Goal: Use online tool/utility: Utilize a website feature to perform a specific function

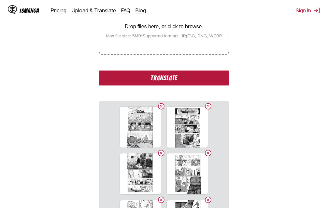
scroll to position [180, 0]
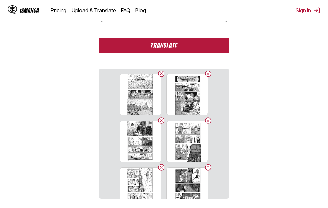
click at [171, 47] on button "Translate" at bounding box center [164, 45] width 130 height 15
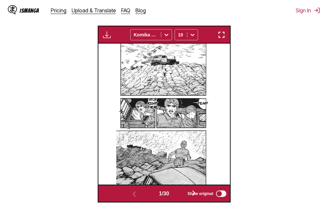
scroll to position [207, 0]
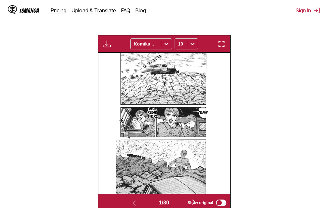
click at [222, 46] on img "button" at bounding box center [221, 44] width 8 height 8
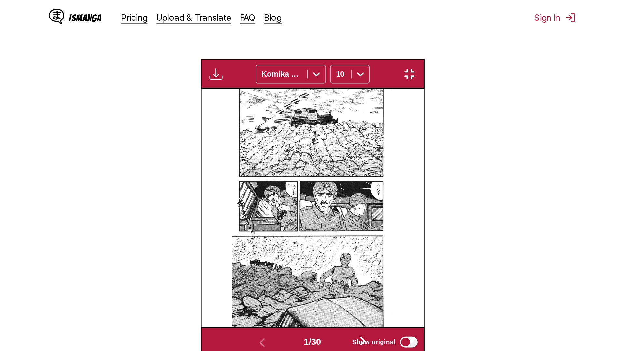
scroll to position [68, 0]
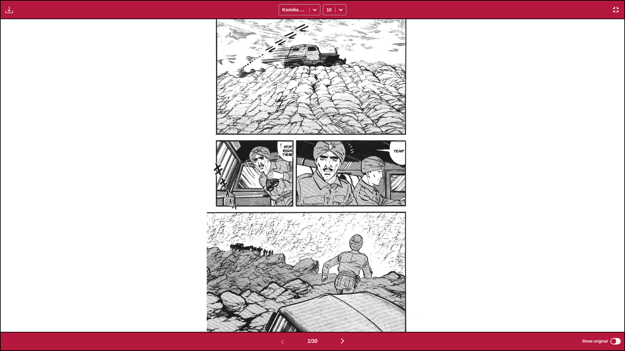
click at [327, 208] on img "button" at bounding box center [342, 341] width 8 height 8
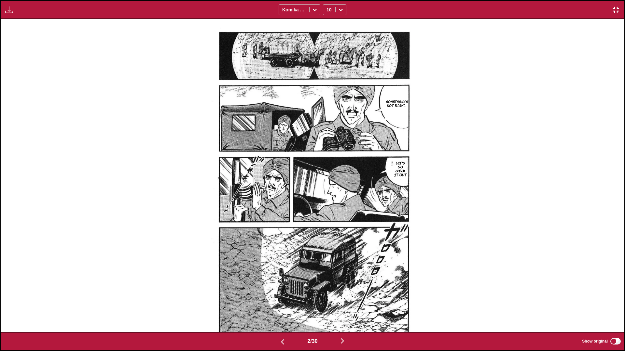
click at [327, 208] on img "button" at bounding box center [342, 341] width 8 height 8
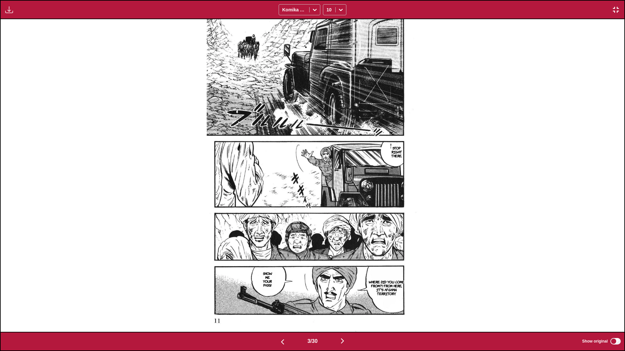
click at [327, 208] on img "button" at bounding box center [342, 341] width 8 height 8
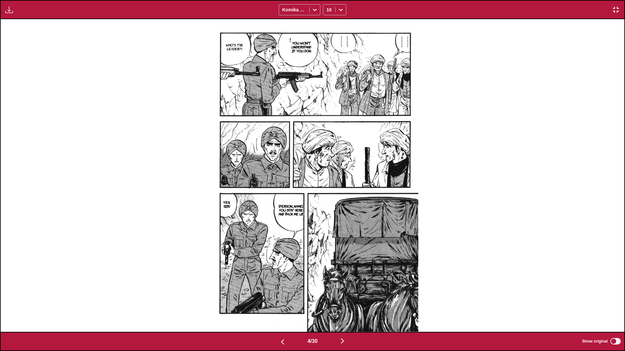
click at [327, 208] on img "button" at bounding box center [342, 341] width 8 height 8
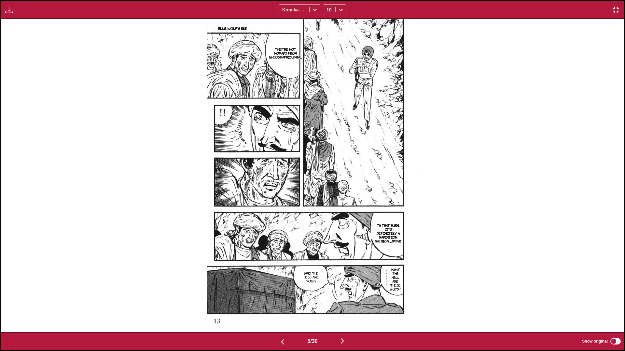
click at [327, 208] on img "button" at bounding box center [342, 341] width 8 height 8
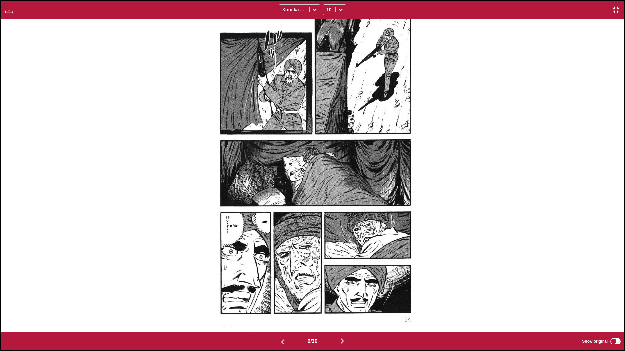
click at [327, 208] on button "button" at bounding box center [342, 341] width 39 height 9
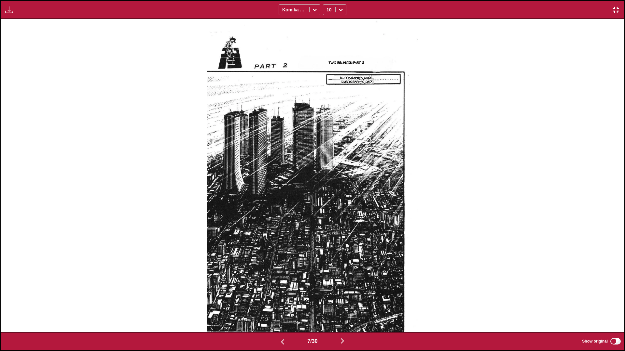
click at [327, 8] on img "button" at bounding box center [616, 10] width 8 height 8
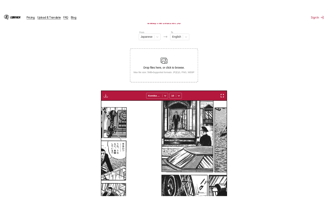
scroll to position [0, 789]
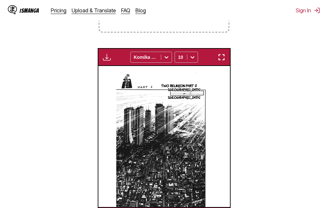
click at [225, 58] on button "button" at bounding box center [221, 57] width 12 height 8
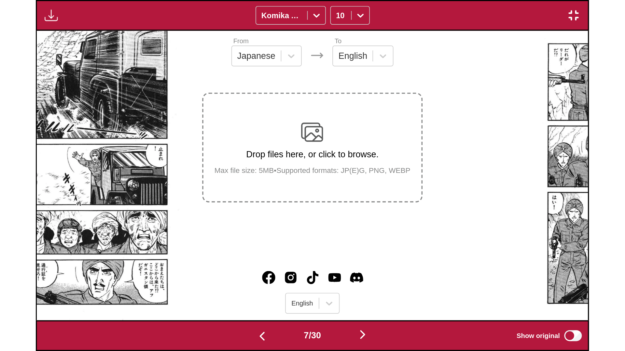
scroll to position [0, 3740]
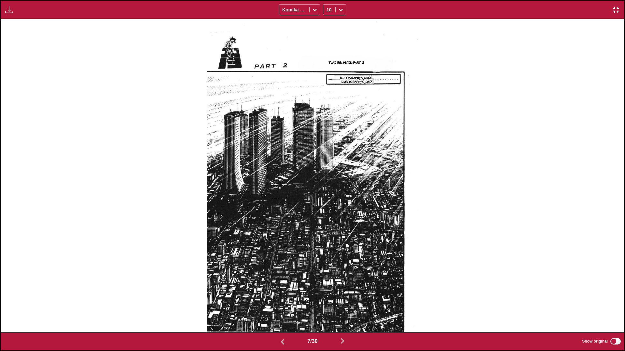
click at [327, 208] on img "button" at bounding box center [342, 341] width 8 height 8
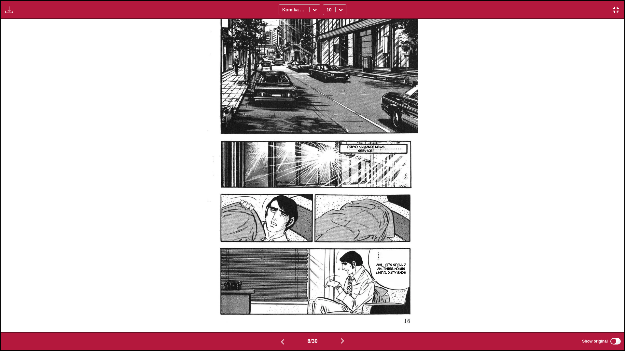
click at [327, 208] on img "button" at bounding box center [342, 341] width 8 height 8
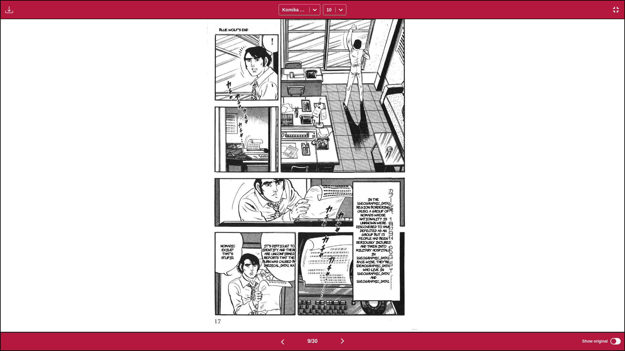
click at [327, 208] on img "button" at bounding box center [342, 341] width 8 height 8
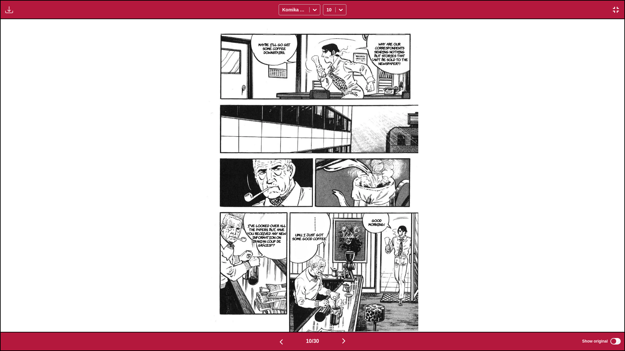
click at [327, 208] on img "button" at bounding box center [344, 341] width 8 height 8
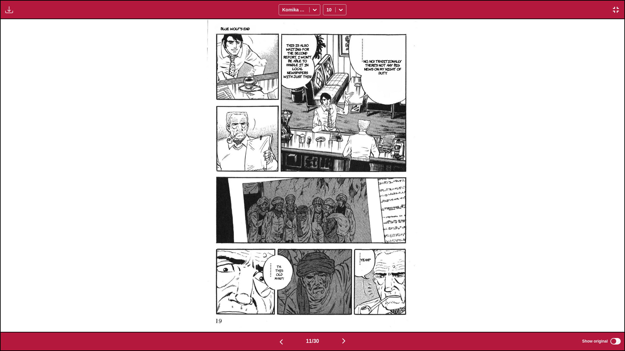
click at [327, 208] on img "button" at bounding box center [344, 341] width 8 height 8
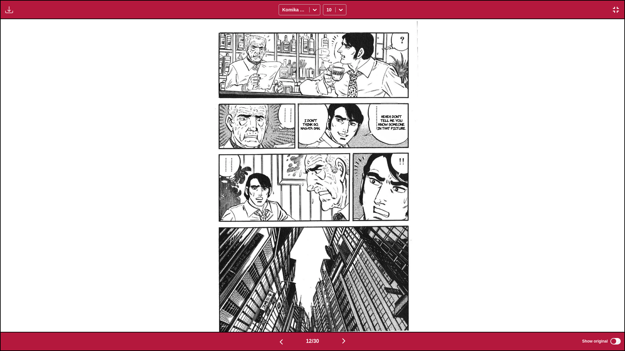
click at [327, 208] on img "button" at bounding box center [344, 341] width 8 height 8
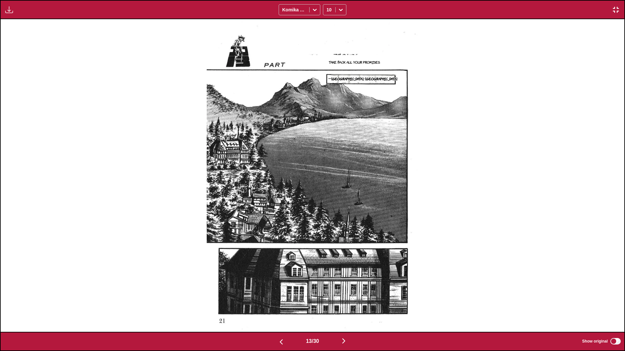
click at [327, 208] on img "button" at bounding box center [344, 341] width 8 height 8
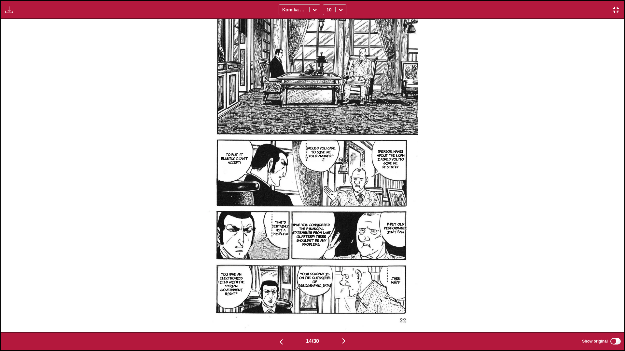
click at [327, 208] on img "button" at bounding box center [344, 341] width 8 height 8
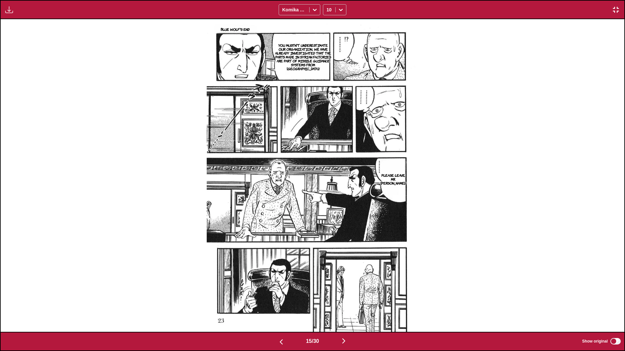
click at [327, 208] on img "button" at bounding box center [344, 341] width 8 height 8
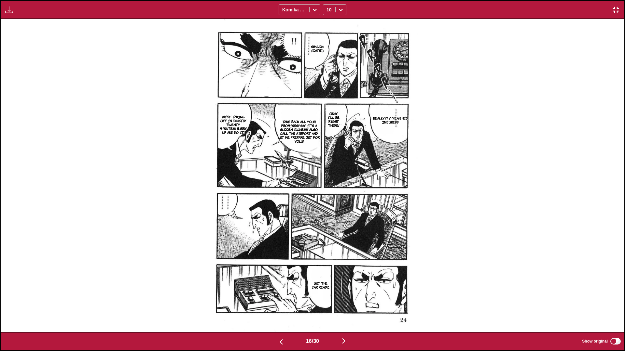
click at [327, 208] on img "button" at bounding box center [344, 341] width 8 height 8
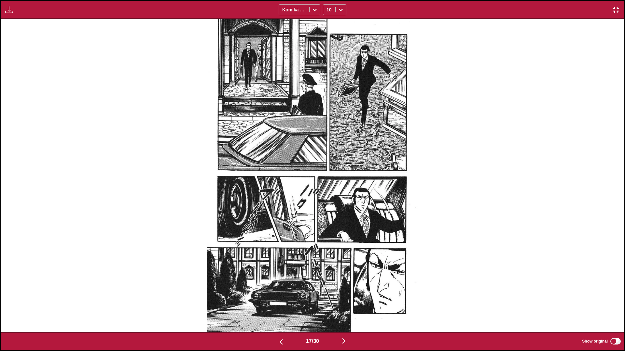
click at [327, 208] on img "button" at bounding box center [344, 341] width 8 height 8
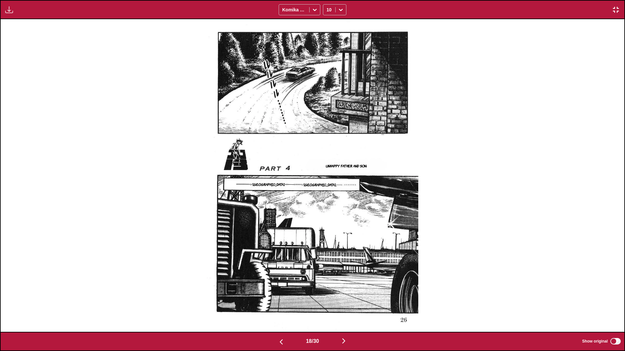
click at [327, 208] on img "button" at bounding box center [344, 341] width 8 height 8
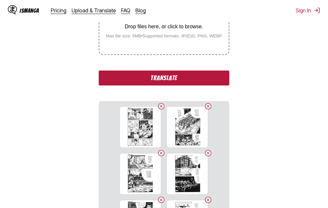
scroll to position [115, 0]
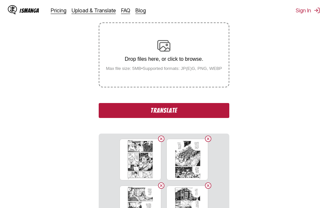
click at [176, 112] on button "Translate" at bounding box center [164, 110] width 130 height 15
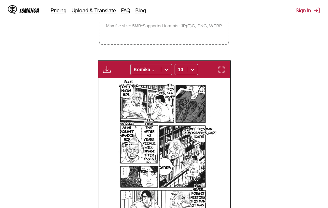
scroll to position [146, 0]
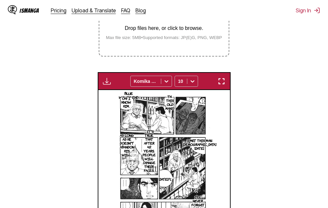
click at [223, 80] on img "button" at bounding box center [221, 81] width 8 height 8
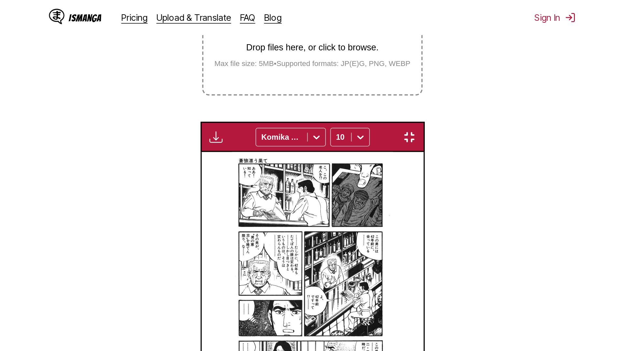
scroll to position [68, 0]
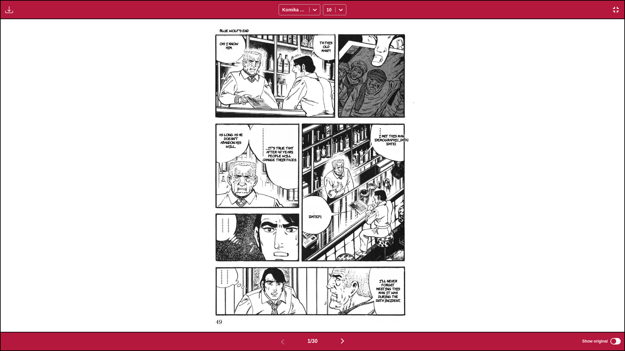
click at [327, 14] on button "button" at bounding box center [616, 10] width 12 height 8
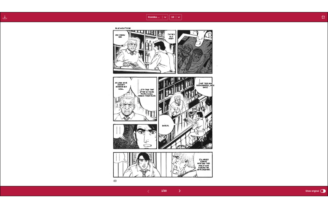
scroll to position [170, 0]
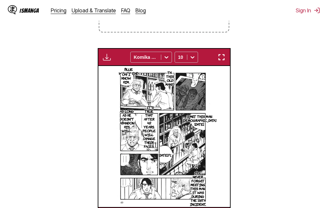
click at [223, 56] on img "button" at bounding box center [221, 57] width 8 height 8
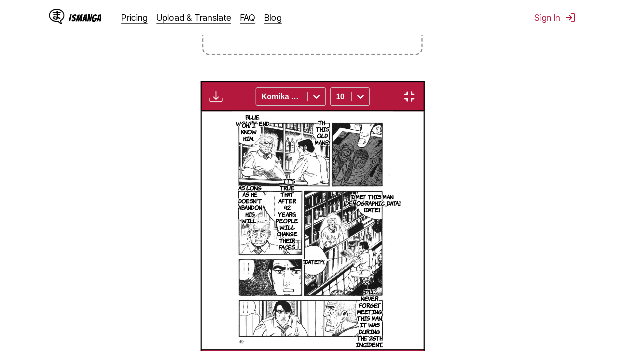
scroll to position [68, 0]
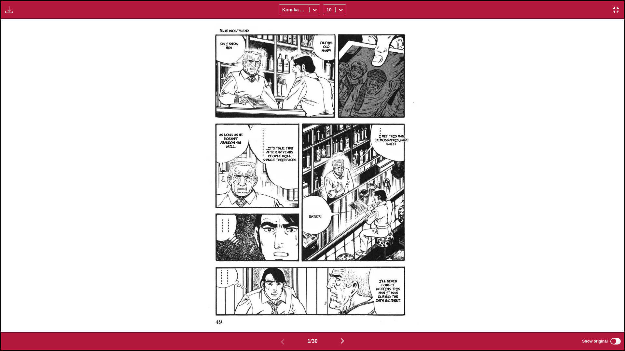
drag, startPoint x: 68, startPoint y: 191, endPoint x: 0, endPoint y: 351, distance: 174.3
click at [327, 208] on img "button" at bounding box center [342, 341] width 8 height 8
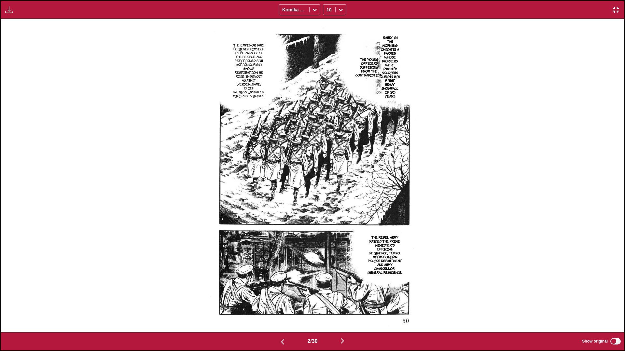
click at [327, 208] on img "button" at bounding box center [342, 341] width 8 height 8
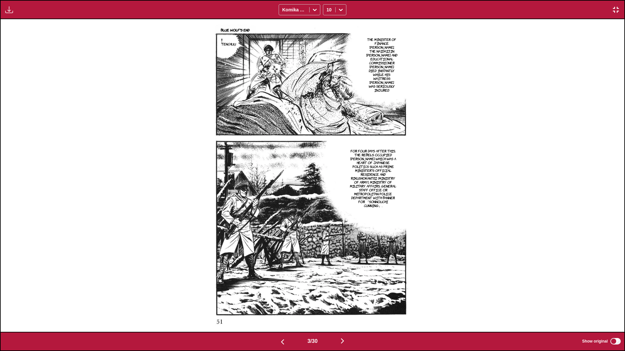
click at [327, 208] on img "button" at bounding box center [342, 341] width 8 height 8
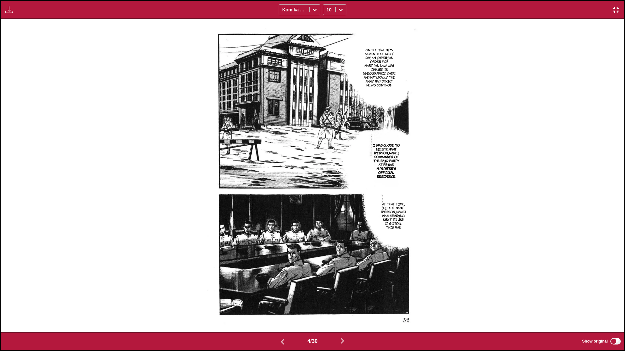
click at [327, 208] on img "button" at bounding box center [342, 341] width 8 height 8
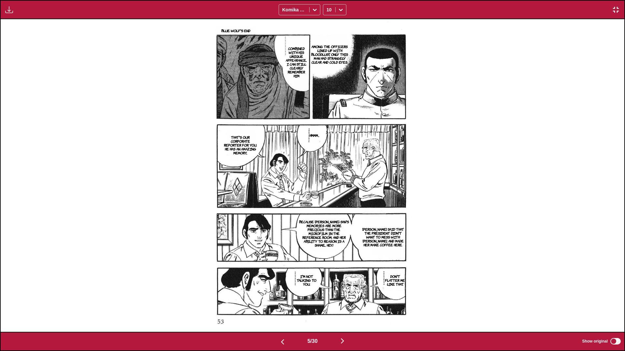
drag, startPoint x: 271, startPoint y: 351, endPoint x: 201, endPoint y: 351, distance: 70.3
drag, startPoint x: 201, startPoint y: 351, endPoint x: 573, endPoint y: 235, distance: 389.8
click at [327, 208] on div "Blue Wolf's End Among the officers lined up with bloodlust, only this man had s…" at bounding box center [312, 175] width 623 height 313
click at [327, 208] on img "button" at bounding box center [342, 341] width 8 height 8
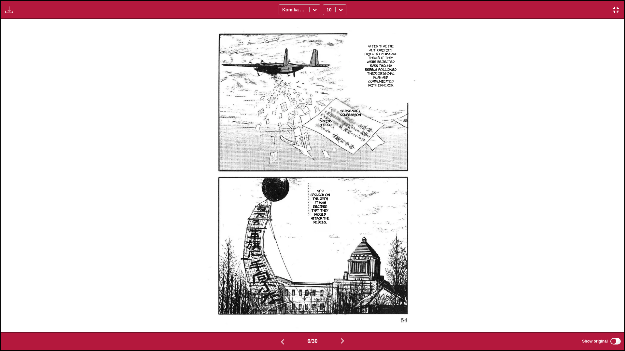
click at [327, 208] on img "button" at bounding box center [342, 341] width 8 height 8
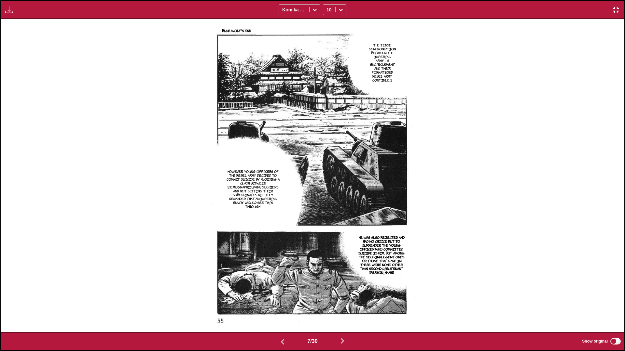
click at [327, 208] on img "button" at bounding box center [342, 341] width 8 height 8
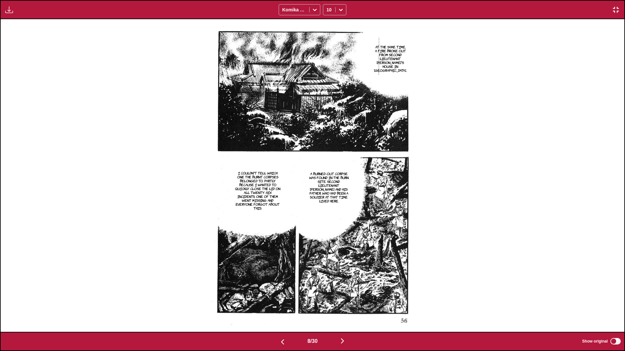
click at [327, 9] on img "button" at bounding box center [616, 10] width 8 height 8
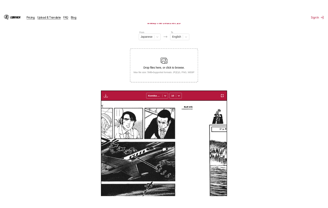
scroll to position [0, 920]
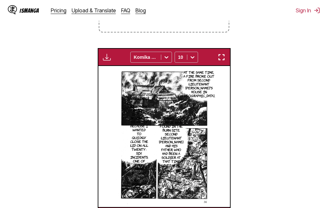
click at [224, 61] on img "button" at bounding box center [221, 57] width 8 height 8
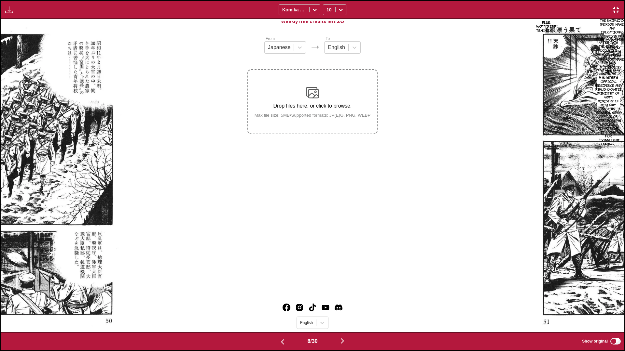
scroll to position [0, 4363]
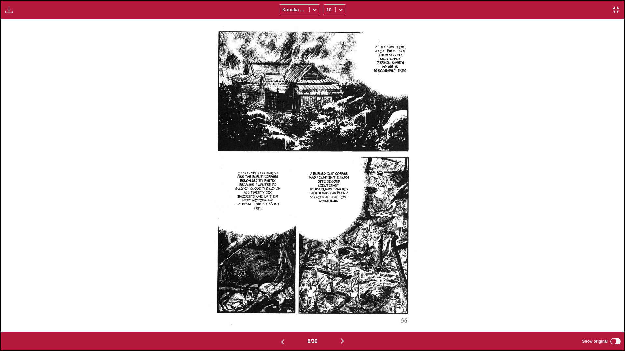
click at [327, 208] on img "button" at bounding box center [342, 341] width 8 height 8
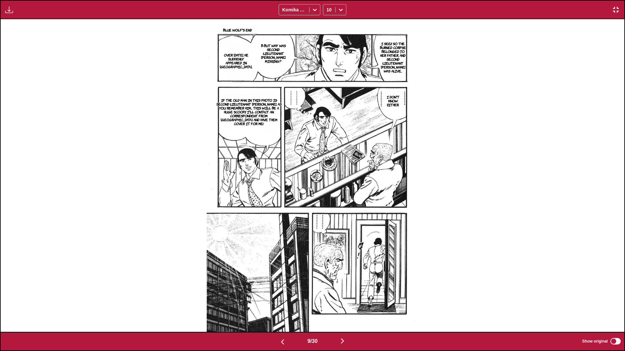
click at [327, 208] on img "button" at bounding box center [342, 341] width 8 height 8
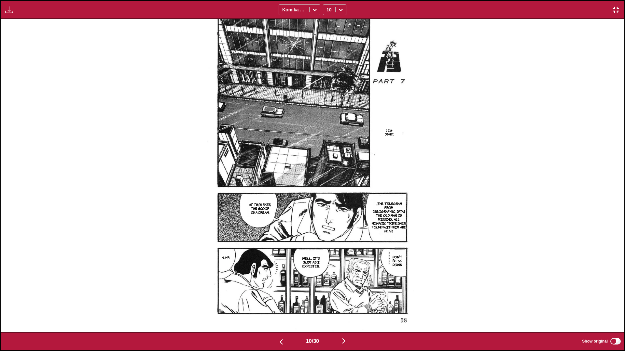
click at [327, 208] on button "button" at bounding box center [343, 341] width 39 height 9
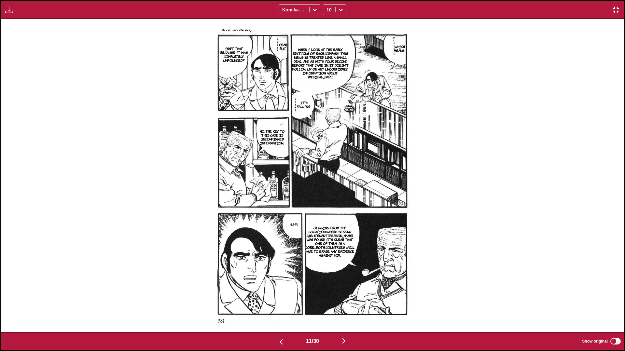
click at [327, 208] on img "button" at bounding box center [344, 341] width 8 height 8
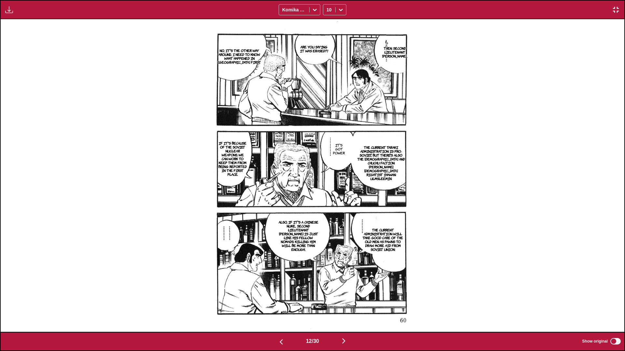
click at [327, 208] on img "button" at bounding box center [344, 341] width 8 height 8
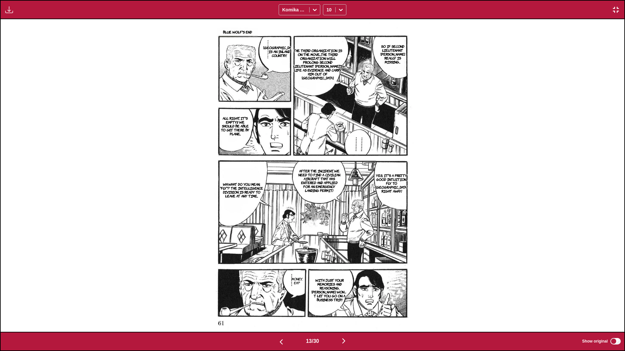
click at [327, 208] on img "button" at bounding box center [344, 341] width 8 height 8
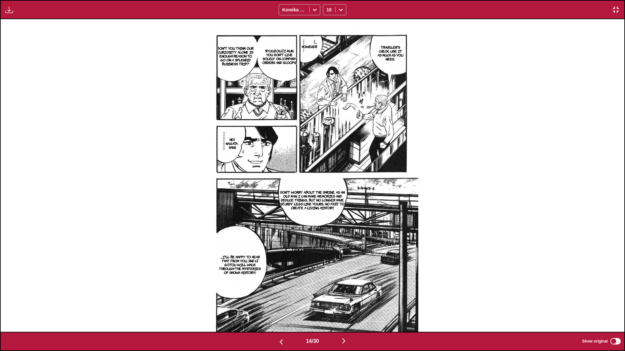
click at [327, 208] on img "button" at bounding box center [344, 341] width 8 height 8
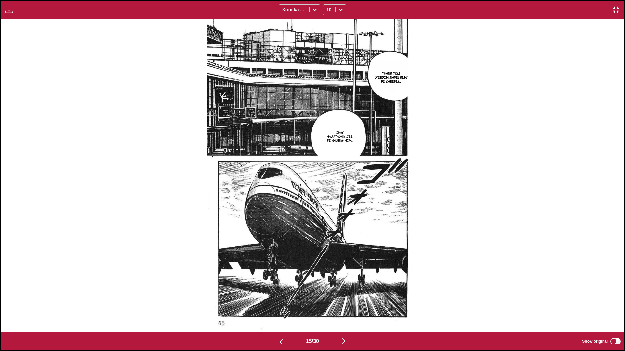
click at [327, 208] on img "button" at bounding box center [344, 341] width 8 height 8
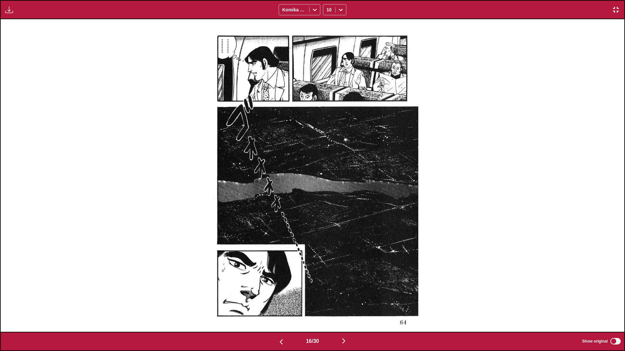
click at [327, 208] on img "button" at bounding box center [344, 341] width 8 height 8
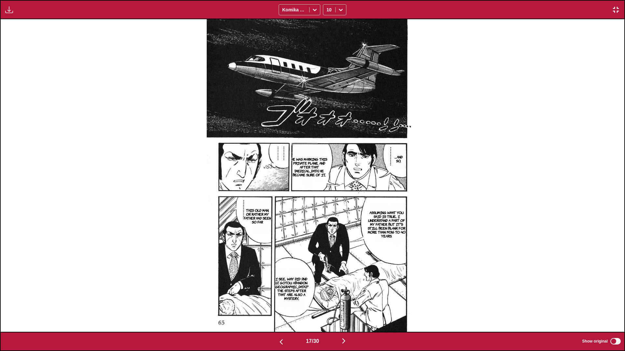
click at [327, 208] on img "button" at bounding box center [344, 341] width 8 height 8
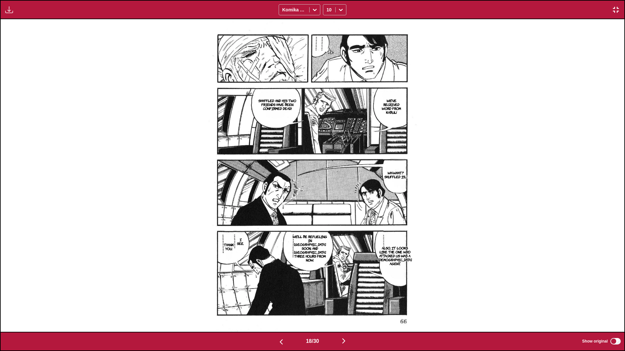
click at [327, 208] on img "button" at bounding box center [344, 341] width 8 height 8
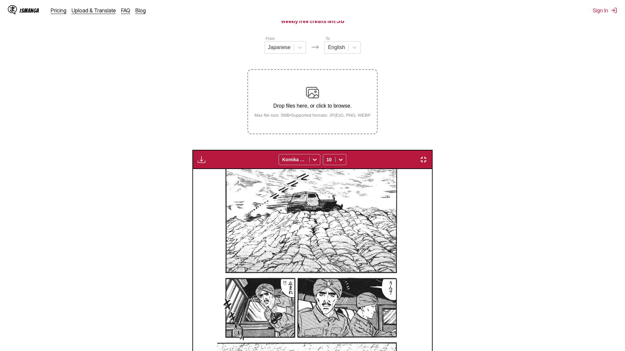
scroll to position [0, 11219]
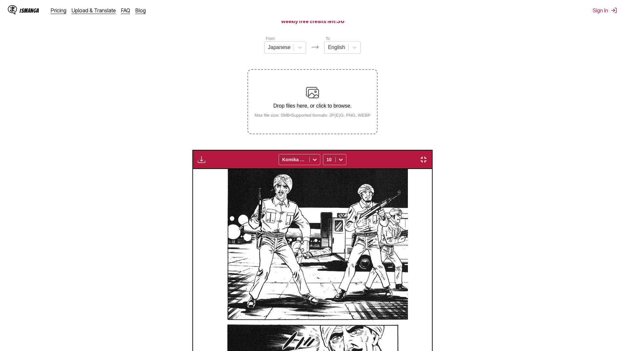
scroll to position [0, 13089]
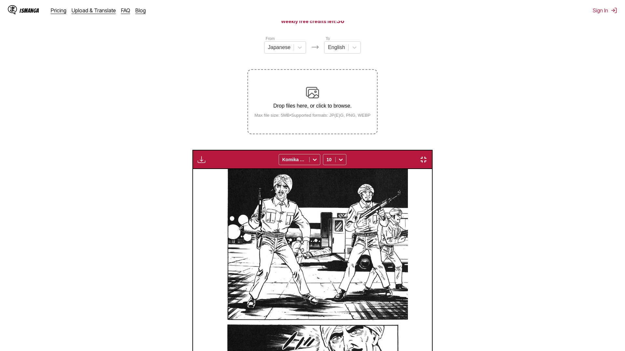
scroll to position [0, 17452]
click at [427, 156] on img "button" at bounding box center [423, 160] width 8 height 8
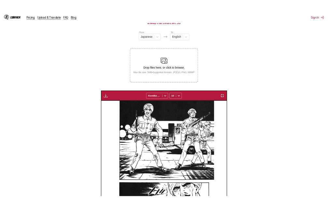
scroll to position [0, 3811]
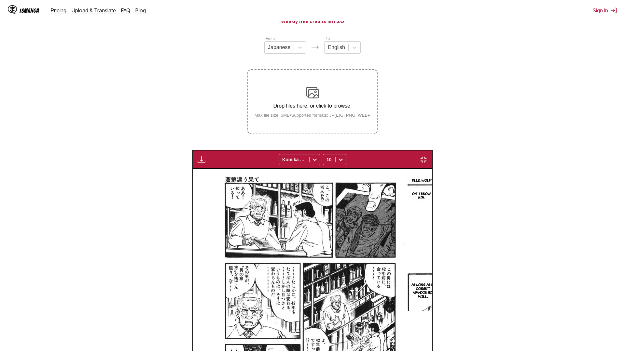
scroll to position [0, 11219]
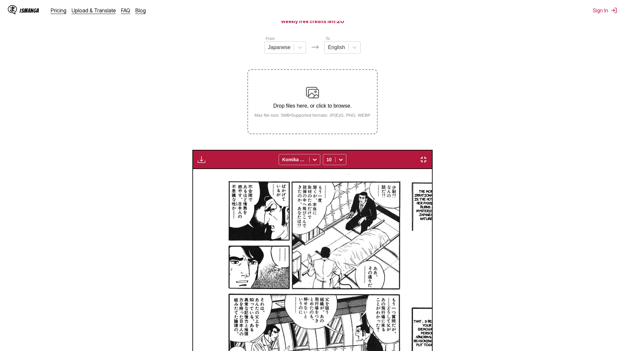
scroll to position [0, 13089]
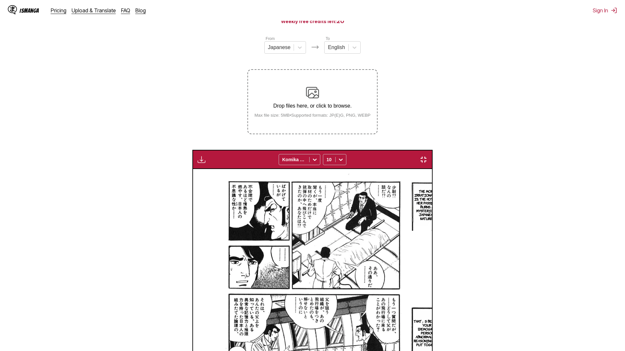
scroll to position [0, 16206]
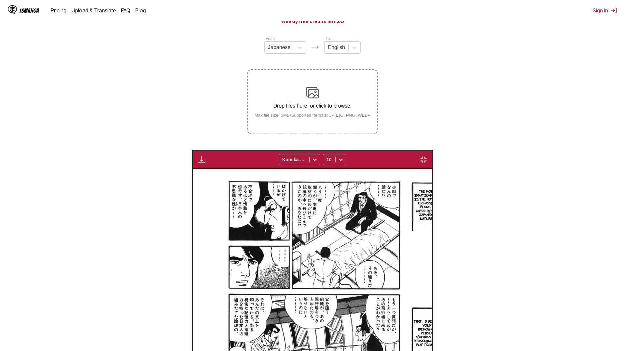
click at [427, 156] on img "button" at bounding box center [423, 160] width 8 height 8
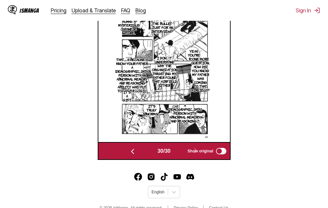
scroll to position [249, 0]
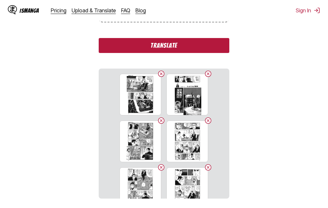
scroll to position [115, 0]
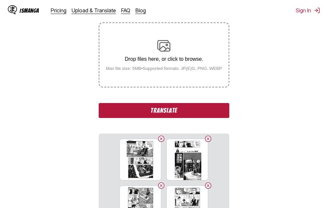
click at [161, 111] on button "Translate" at bounding box center [164, 110] width 130 height 15
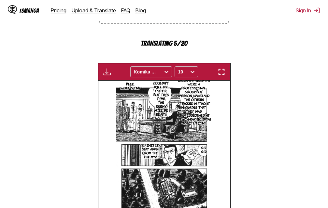
scroll to position [211, 0]
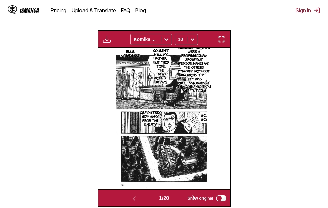
click at [223, 41] on img "button" at bounding box center [221, 39] width 8 height 8
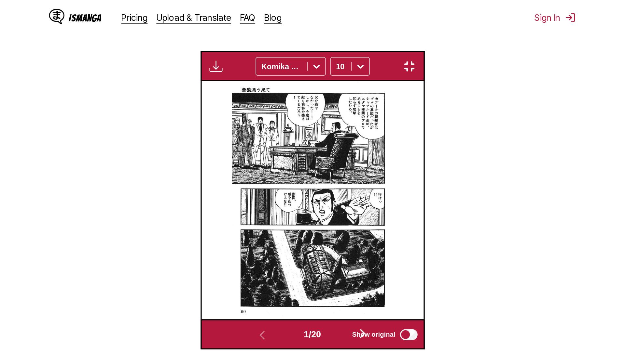
scroll to position [68, 0]
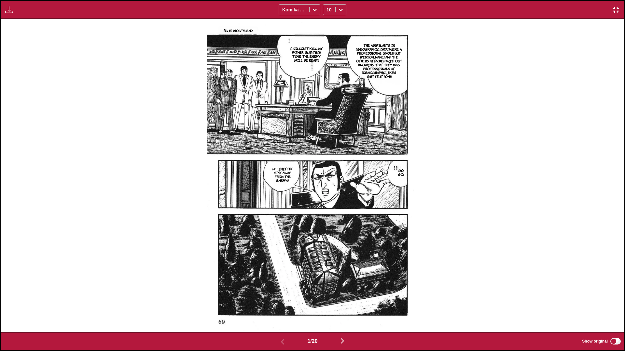
click at [327, 8] on img "button" at bounding box center [616, 10] width 8 height 8
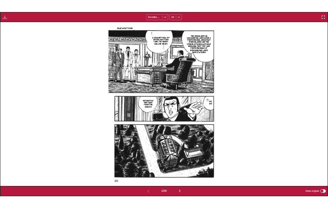
scroll to position [193, 0]
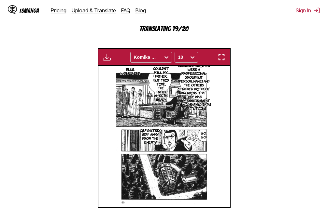
click at [60, 67] on section "From Japanese To English Drop files here, or click to browse. Max file size: 5M…" at bounding box center [163, 68] width 317 height 315
click at [222, 59] on img "button" at bounding box center [221, 57] width 8 height 8
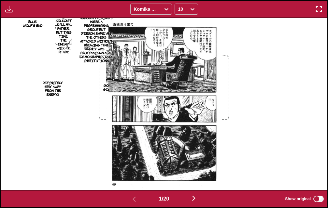
click at [327, 183] on div "Blue Wolf's End The assailants in [GEOGRAPHIC_DATA] were a professional group, …" at bounding box center [164, 103] width 326 height 171
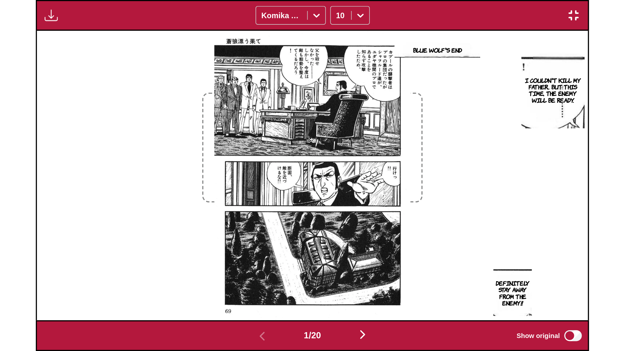
scroll to position [68, 0]
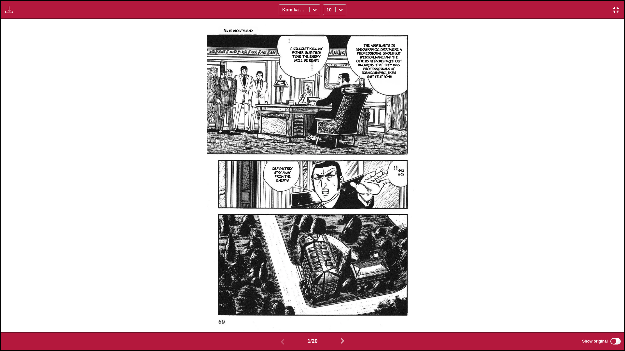
click at [327, 208] on img "button" at bounding box center [342, 341] width 8 height 8
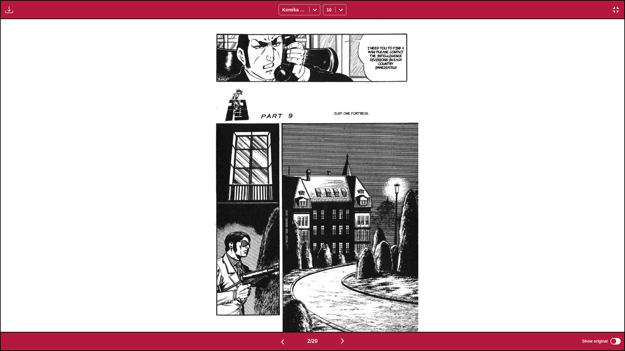
click at [327, 208] on img "button" at bounding box center [342, 341] width 8 height 8
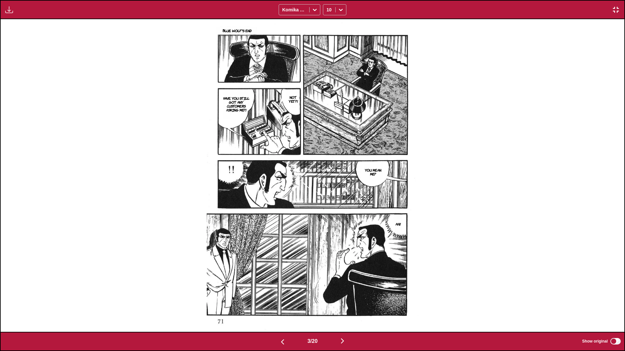
click at [327, 208] on div "3 / 20 Show original" at bounding box center [312, 341] width 625 height 19
click at [327, 208] on img "button" at bounding box center [342, 341] width 8 height 8
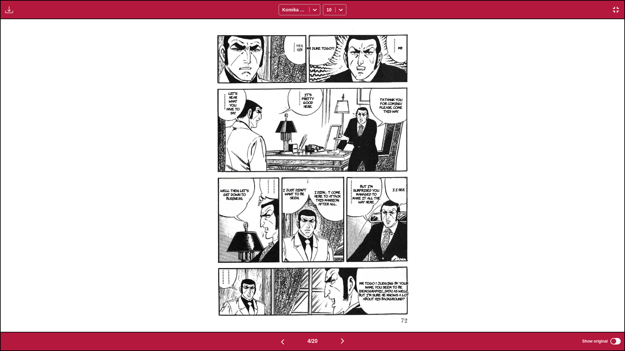
click at [327, 208] on img "button" at bounding box center [342, 341] width 8 height 8
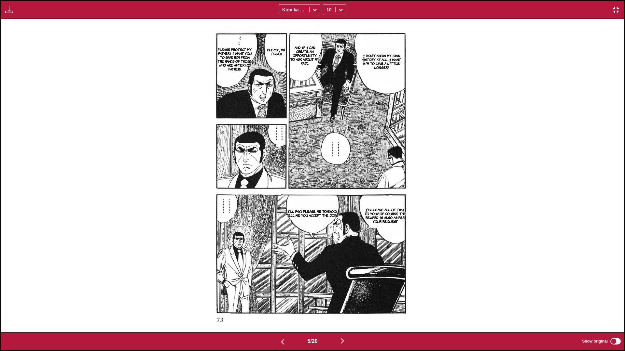
click at [327, 208] on img "button" at bounding box center [342, 341] width 8 height 8
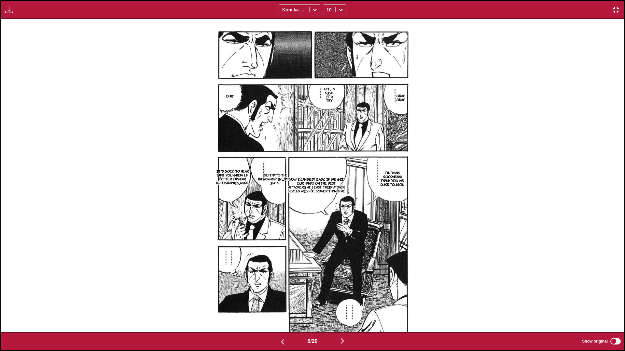
click at [327, 208] on img "button" at bounding box center [342, 341] width 8 height 8
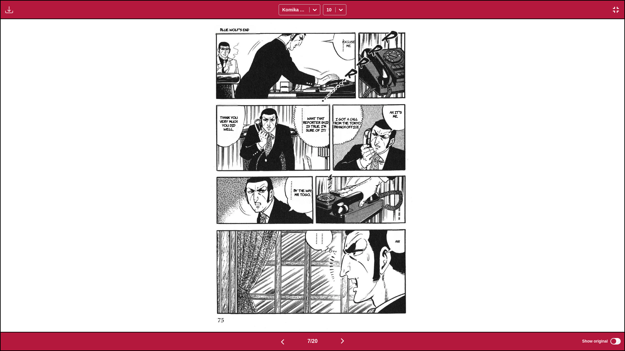
click at [327, 208] on img "button" at bounding box center [342, 341] width 8 height 8
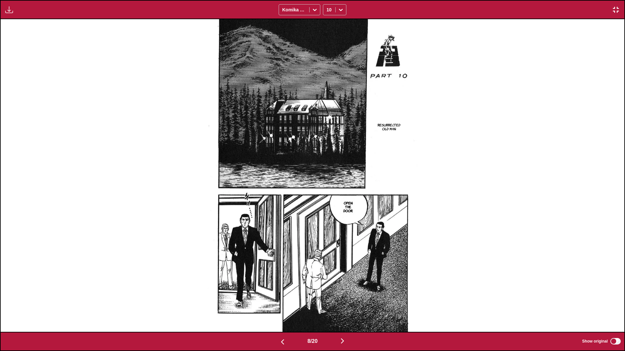
click at [327, 208] on img "button" at bounding box center [342, 341] width 8 height 8
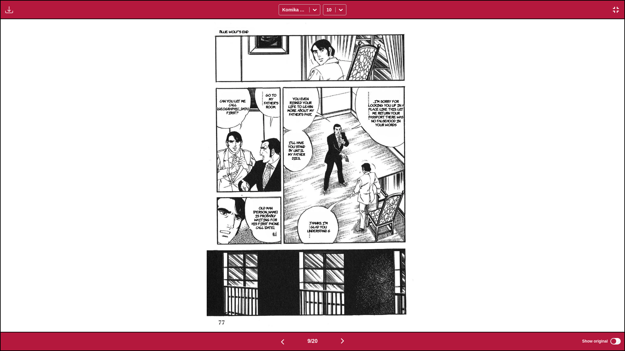
click at [327, 208] on img "button" at bounding box center [342, 341] width 8 height 8
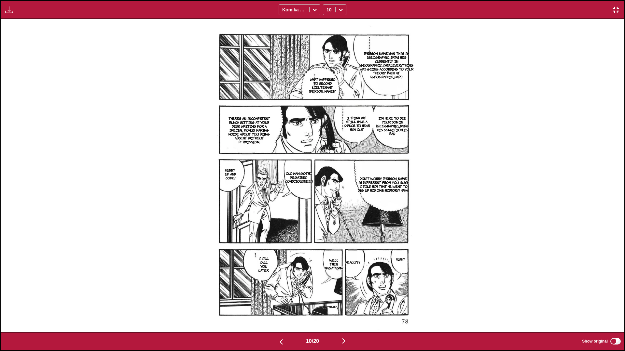
click at [327, 208] on img "button" at bounding box center [344, 341] width 8 height 8
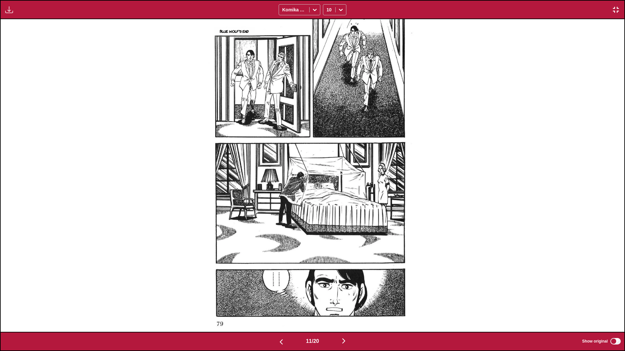
click at [327, 208] on button "button" at bounding box center [343, 341] width 39 height 9
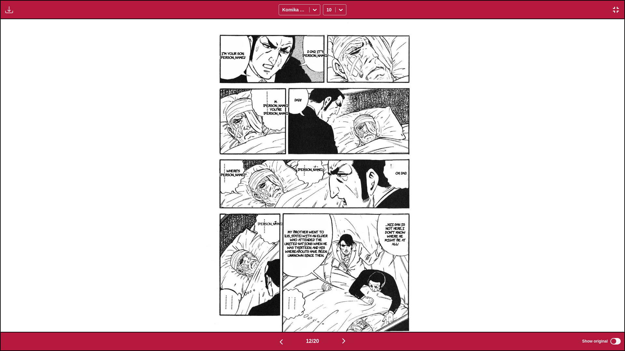
click at [327, 208] on img "button" at bounding box center [344, 341] width 8 height 8
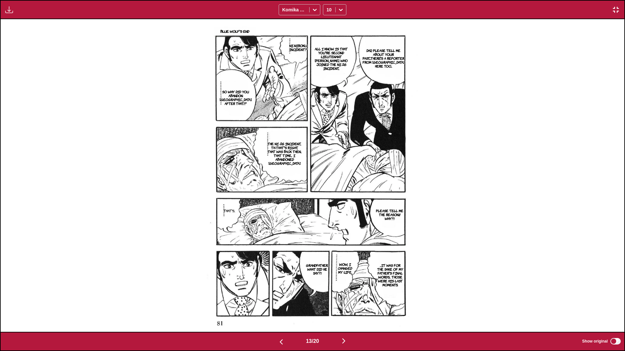
click at [327, 208] on img "button" at bounding box center [344, 341] width 8 height 8
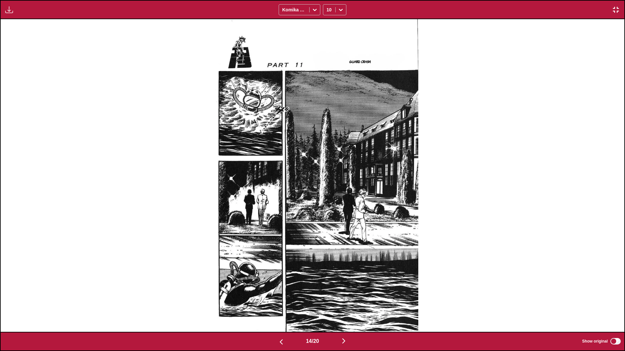
click at [327, 208] on img "button" at bounding box center [344, 341] width 8 height 8
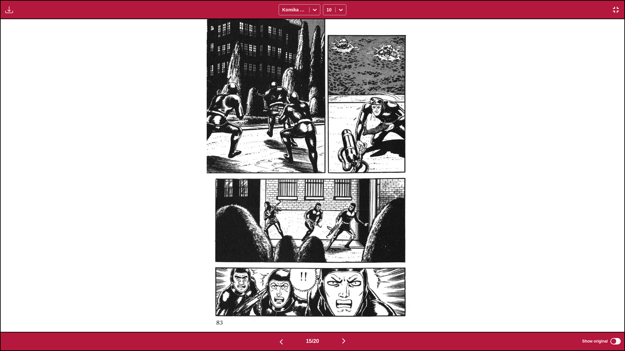
click at [300, 160] on img at bounding box center [312, 175] width 211 height 313
click at [327, 208] on img "button" at bounding box center [344, 341] width 8 height 8
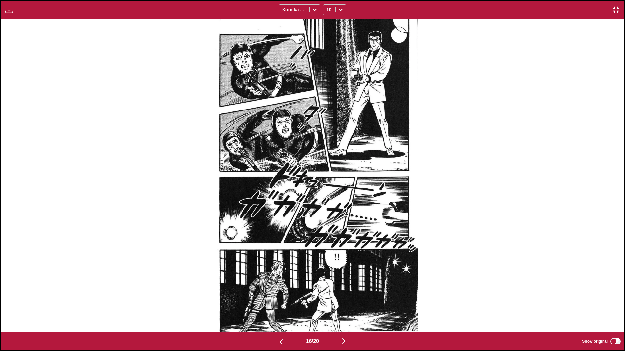
click at [327, 208] on img "button" at bounding box center [344, 341] width 8 height 8
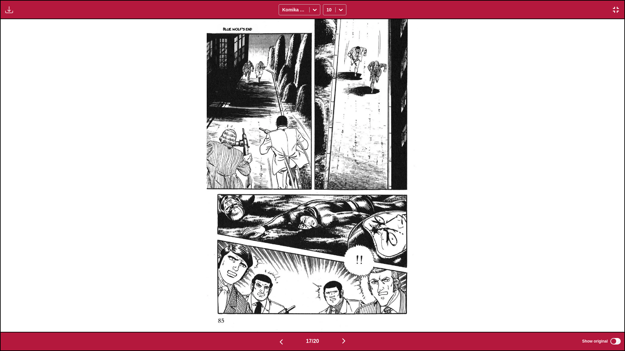
drag, startPoint x: 0, startPoint y: 213, endPoint x: 0, endPoint y: 305, distance: 92.1
click at [327, 208] on img "button" at bounding box center [344, 341] width 8 height 8
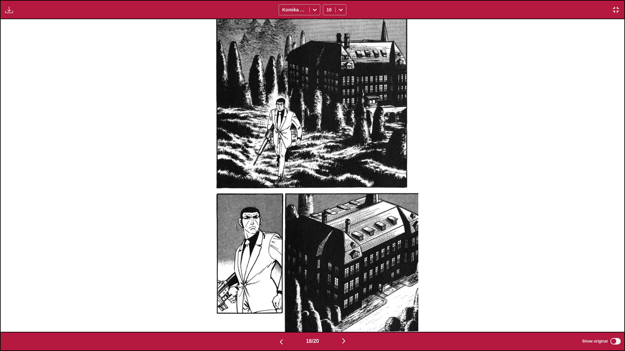
drag, startPoint x: 16, startPoint y: 284, endPoint x: 146, endPoint y: 251, distance: 134.8
drag, startPoint x: 146, startPoint y: 251, endPoint x: 131, endPoint y: 63, distance: 188.6
click at [131, 63] on div at bounding box center [312, 175] width 623 height 313
click at [327, 208] on img "button" at bounding box center [344, 341] width 8 height 8
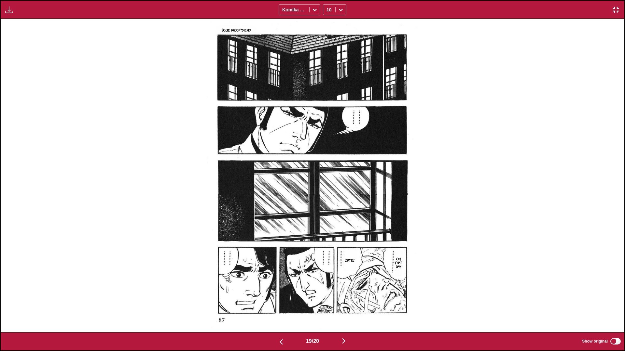
drag, startPoint x: 0, startPoint y: 207, endPoint x: 0, endPoint y: 232, distance: 25.4
click at [327, 208] on img "button" at bounding box center [344, 341] width 8 height 8
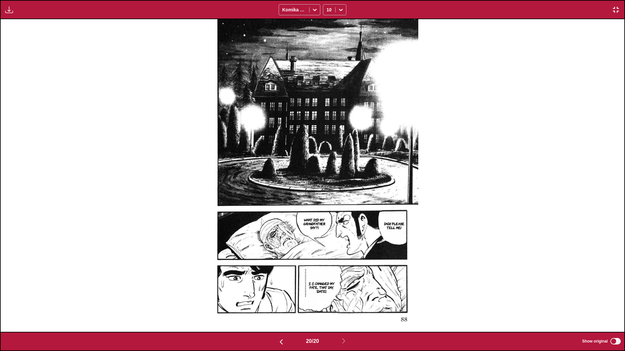
click at [327, 10] on img "button" at bounding box center [616, 10] width 8 height 8
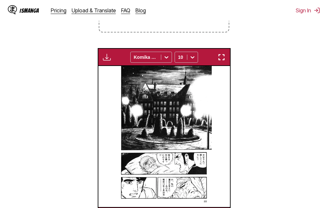
scroll to position [0, 2497]
